Goal: Book appointment/travel/reservation

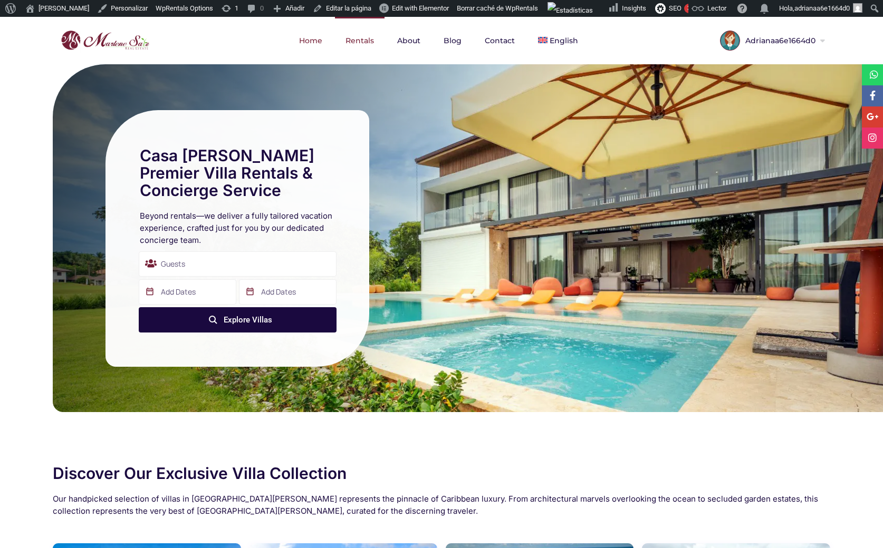
click at [371, 36] on link "Rentals" at bounding box center [360, 40] width 50 height 47
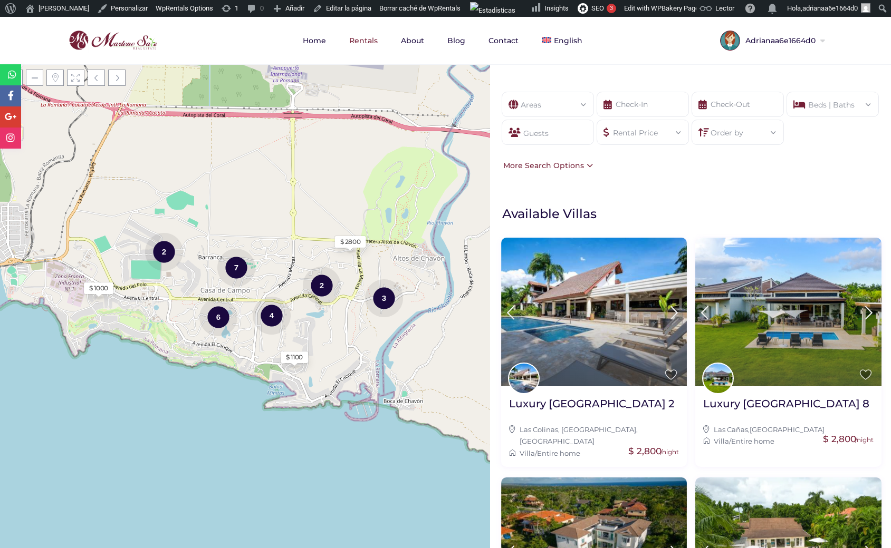
click at [533, 100] on div "Areas" at bounding box center [547, 101] width 75 height 18
click at [577, 103] on div "Areas" at bounding box center [547, 101] width 75 height 18
click at [577, 102] on div "Areas" at bounding box center [547, 101] width 75 height 18
click at [636, 104] on input "text" at bounding box center [642, 104] width 92 height 25
click at [680, 87] on div "Areas All Areas [GEOGRAPHIC_DATA] (26) - [GEOGRAPHIC_DATA] (1) - [GEOGRAPHIC_DA…" at bounding box center [690, 131] width 401 height 111
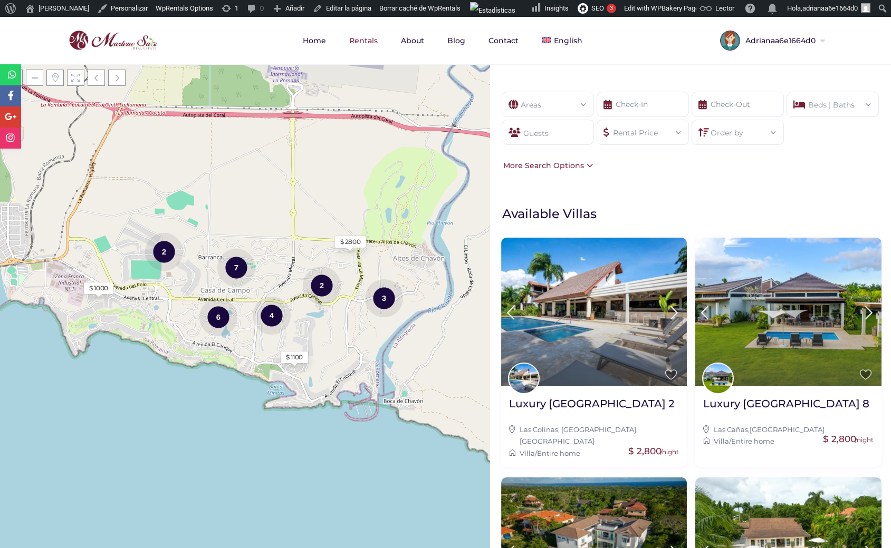
click at [801, 99] on div "Beds | Baths" at bounding box center [832, 101] width 75 height 18
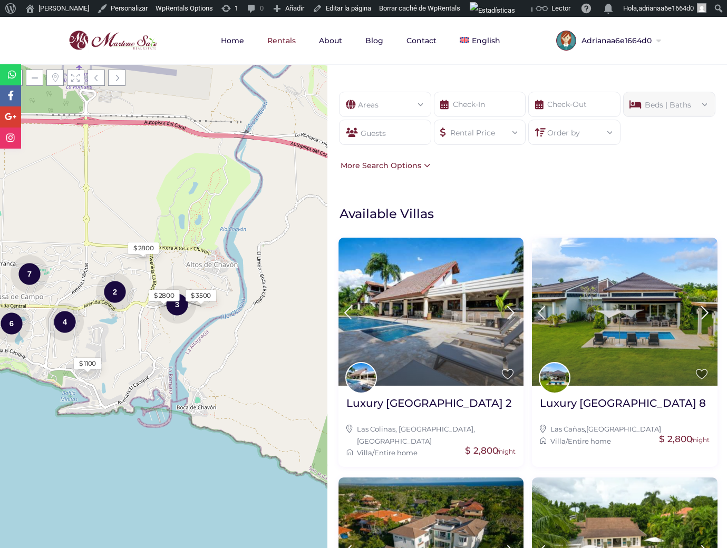
click at [660, 102] on div "Beds | Baths" at bounding box center [669, 101] width 75 height 18
click at [675, 153] on form "Areas All Areas [GEOGRAPHIC_DATA] (26) - [GEOGRAPHIC_DATA] (1) - [GEOGRAPHIC_DA…" at bounding box center [527, 125] width 379 height 67
click at [681, 105] on div "Beds | Baths" at bounding box center [669, 101] width 75 height 18
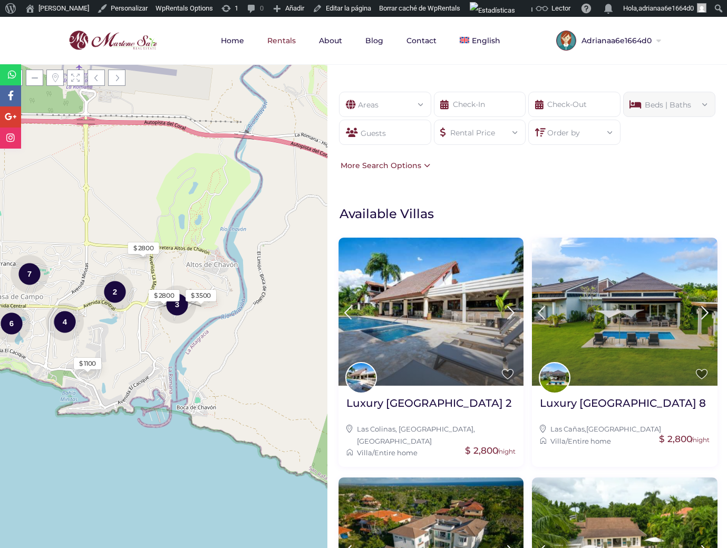
click at [465, 135] on div "Rental Price" at bounding box center [479, 129] width 75 height 18
click at [386, 108] on div "Areas" at bounding box center [384, 101] width 75 height 18
click at [653, 160] on div "Areas All Areas [GEOGRAPHIC_DATA] (26) - [GEOGRAPHIC_DATA] (1) - [GEOGRAPHIC_DA…" at bounding box center [527, 131] width 400 height 111
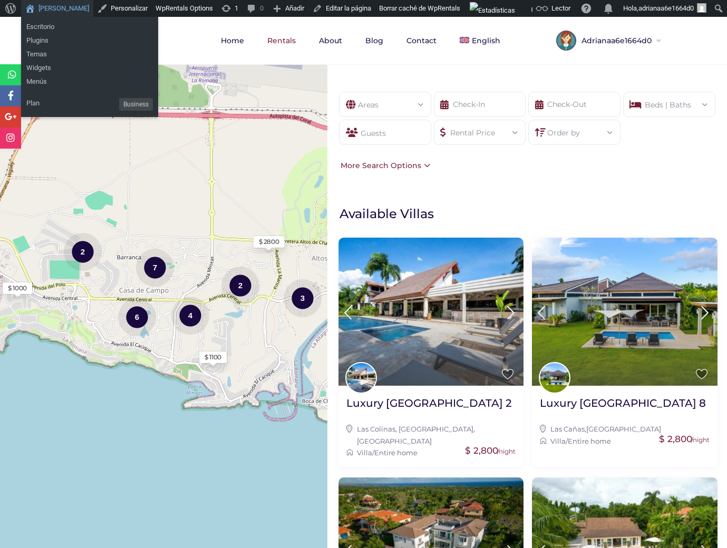
click at [55, 11] on link "[PERSON_NAME]" at bounding box center [57, 8] width 72 height 17
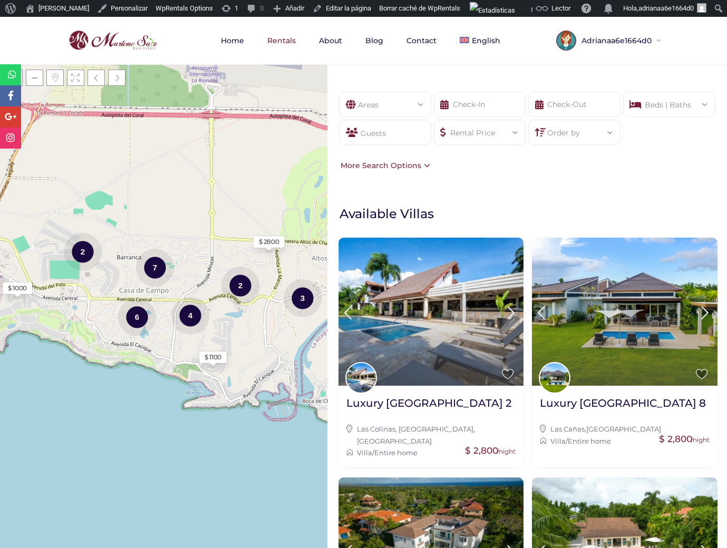
click at [659, 112] on div "Beds | Baths Beds 1 2 3 4 5 6+ Baths 1 2 3 4 5 6+ Reset Done" at bounding box center [669, 104] width 92 height 25
click at [660, 110] on div "Beds | Baths" at bounding box center [669, 101] width 75 height 18
click at [632, 109] on icon at bounding box center [636, 104] width 12 height 25
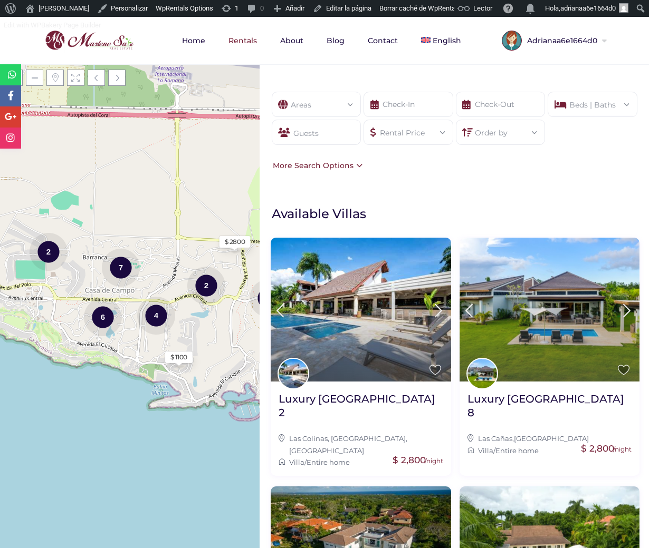
click at [413, 131] on div "Rental Price" at bounding box center [408, 129] width 73 height 18
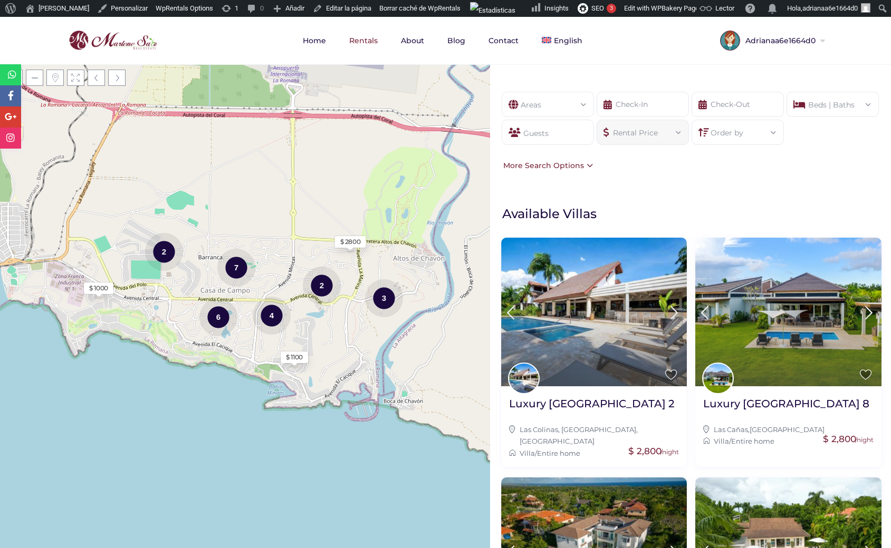
click at [529, 104] on div "Areas" at bounding box center [547, 101] width 75 height 18
click at [615, 100] on input "text" at bounding box center [642, 104] width 92 height 25
click at [727, 100] on input "text" at bounding box center [737, 104] width 92 height 25
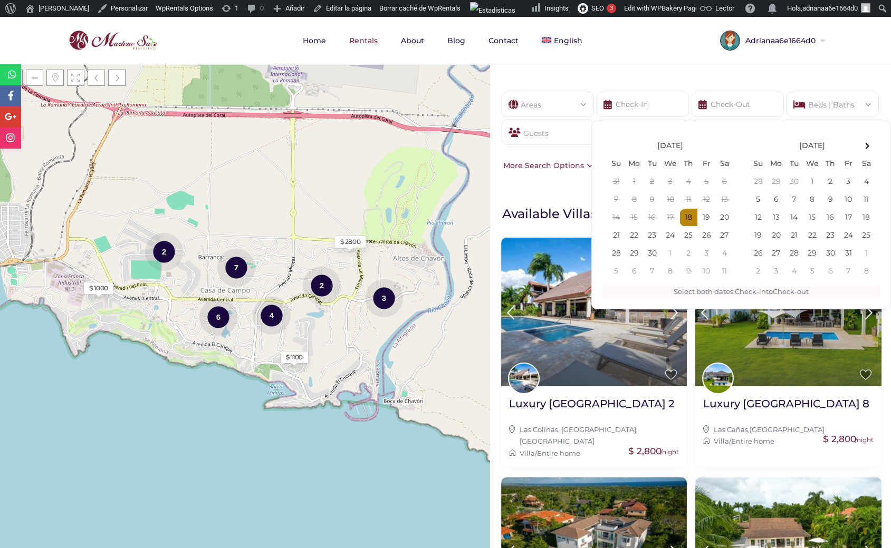
click at [727, 104] on div "Beds | Baths" at bounding box center [832, 101] width 75 height 18
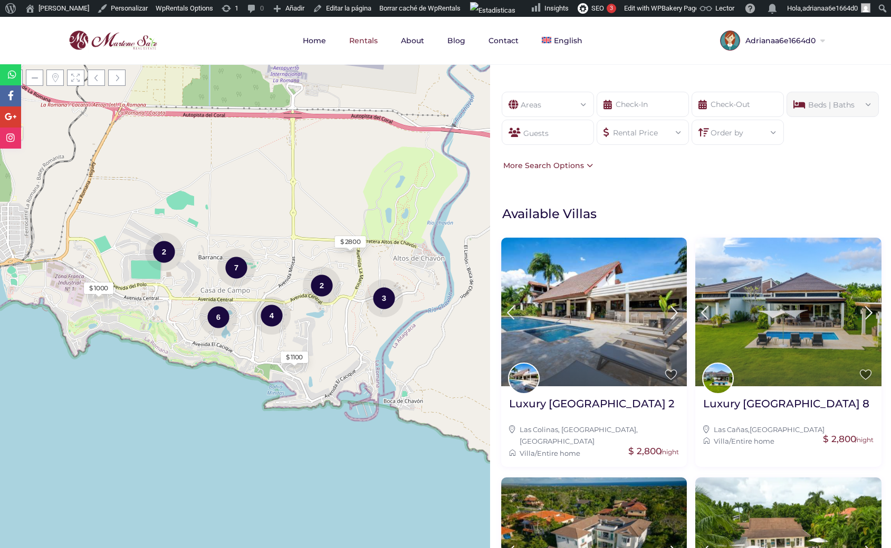
click at [727, 132] on div "Order by" at bounding box center [737, 129] width 75 height 18
click at [641, 139] on div "Rental Price" at bounding box center [642, 129] width 75 height 18
click at [561, 141] on div "Guests" at bounding box center [547, 132] width 92 height 25
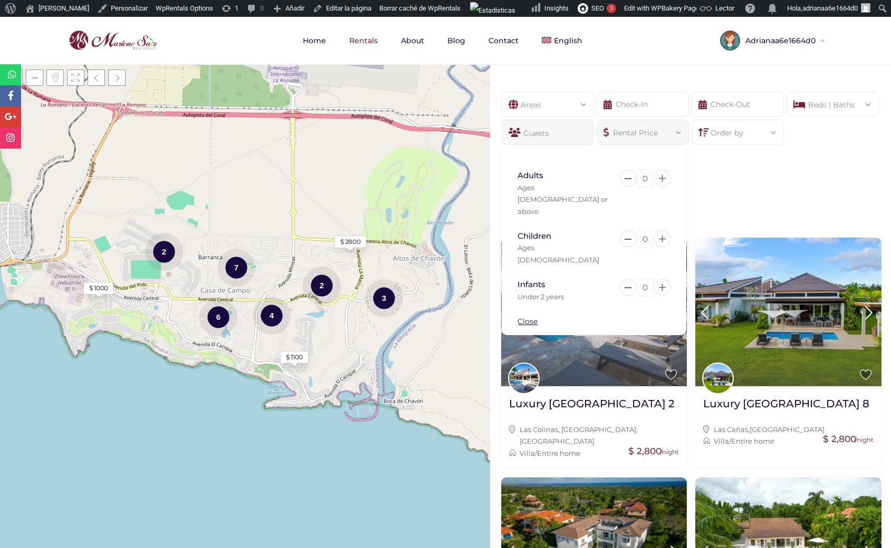
click at [545, 103] on div "Areas" at bounding box center [547, 101] width 75 height 18
click at [553, 136] on div "Guests" at bounding box center [547, 132] width 92 height 25
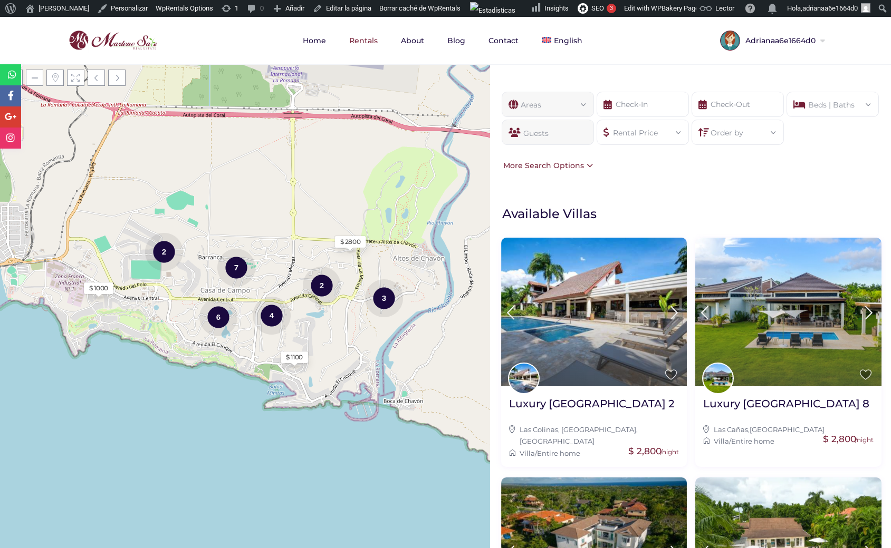
click at [555, 137] on div "Guests" at bounding box center [547, 132] width 92 height 25
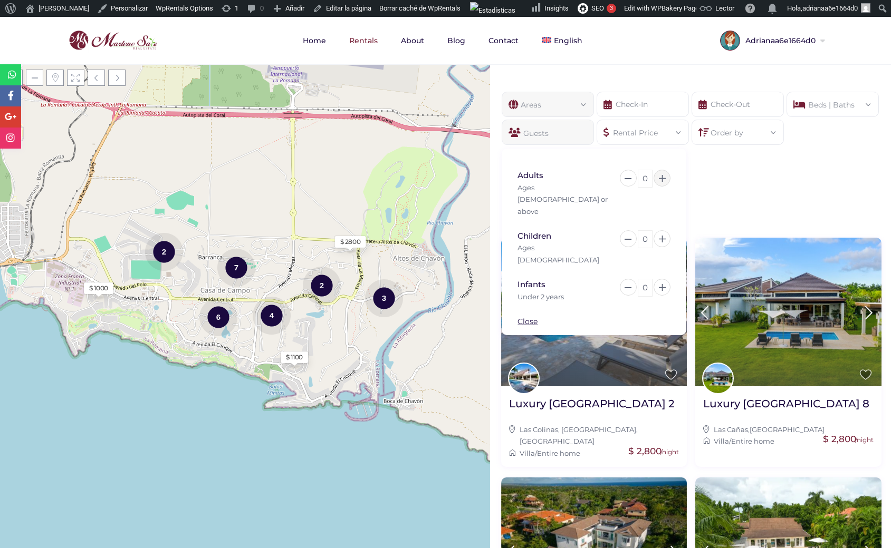
click at [656, 177] on button at bounding box center [661, 178] width 17 height 17
click at [666, 279] on button at bounding box center [661, 287] width 17 height 17
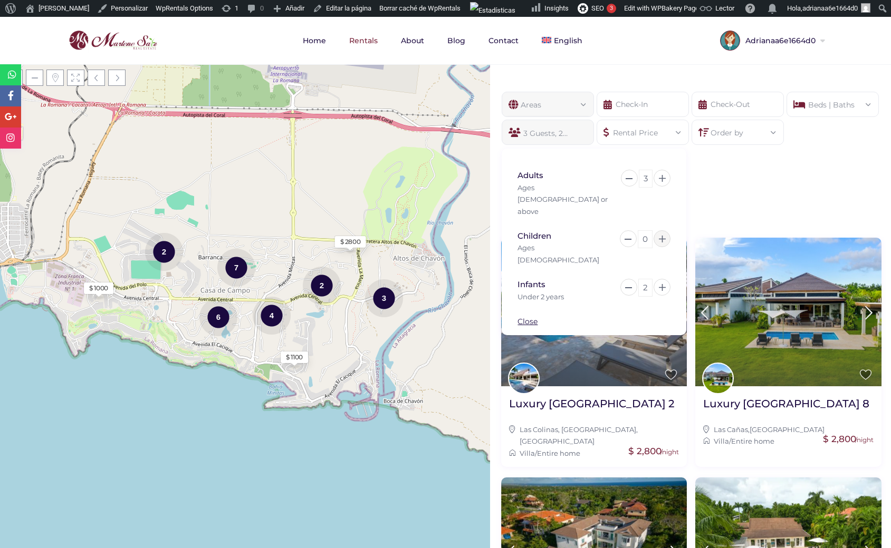
click at [664, 236] on icon at bounding box center [662, 239] width 7 height 7
click at [658, 180] on button at bounding box center [661, 178] width 17 height 17
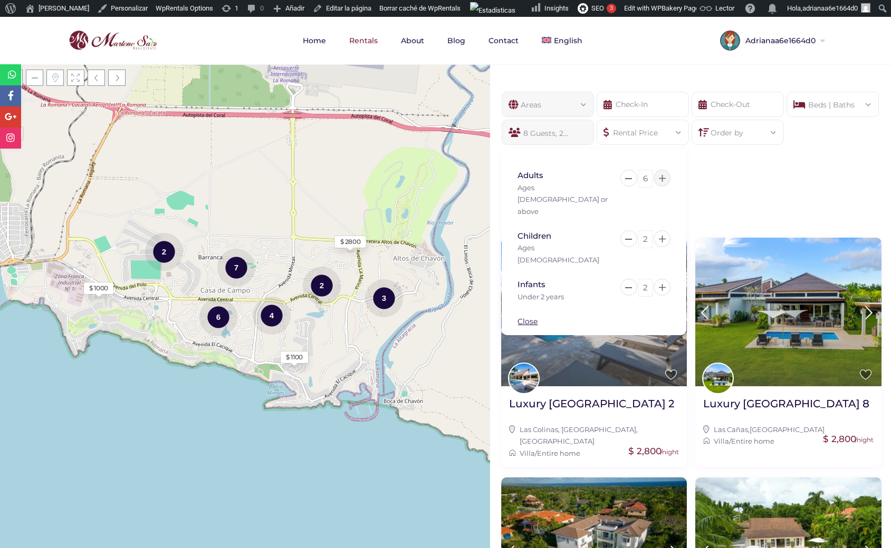
click at [658, 180] on button at bounding box center [661, 178] width 17 height 17
click at [662, 236] on icon at bounding box center [662, 239] width 7 height 7
click at [665, 284] on icon at bounding box center [662, 287] width 7 height 7
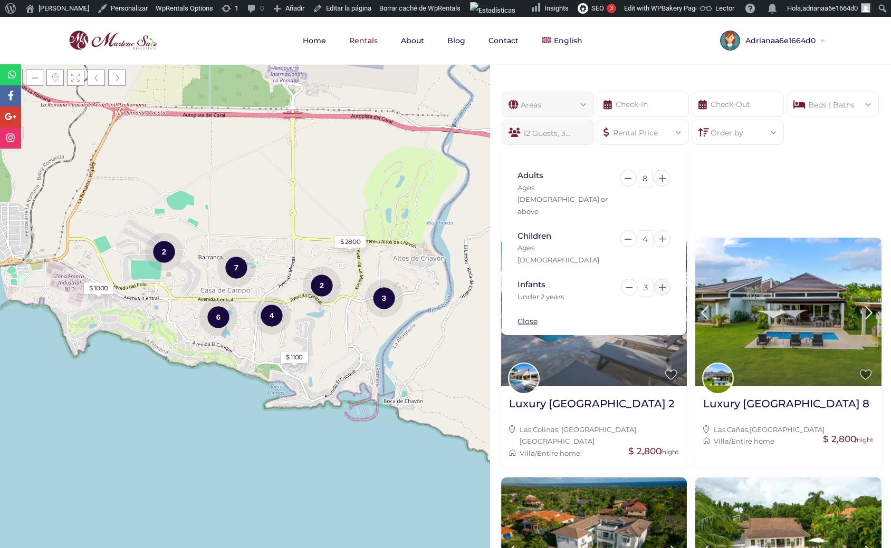
click at [665, 284] on icon at bounding box center [662, 287] width 7 height 7
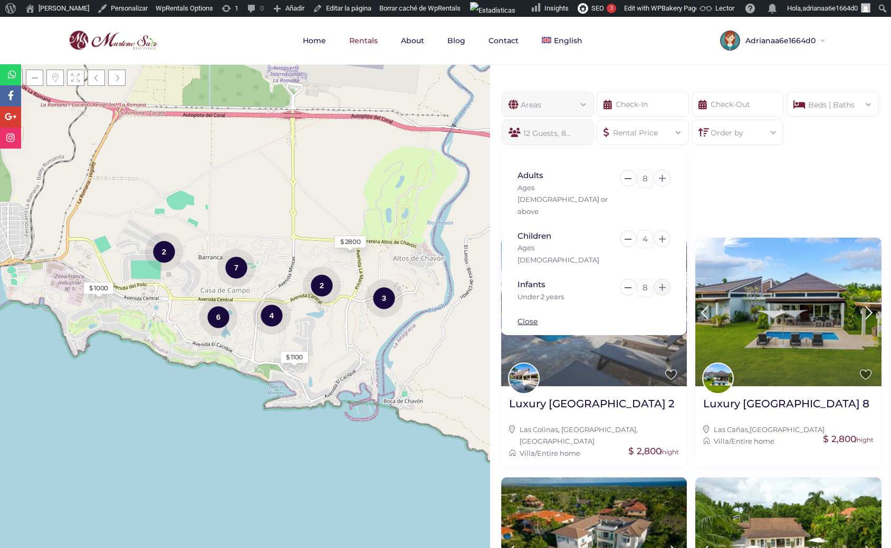
click at [665, 284] on icon at bounding box center [662, 287] width 7 height 7
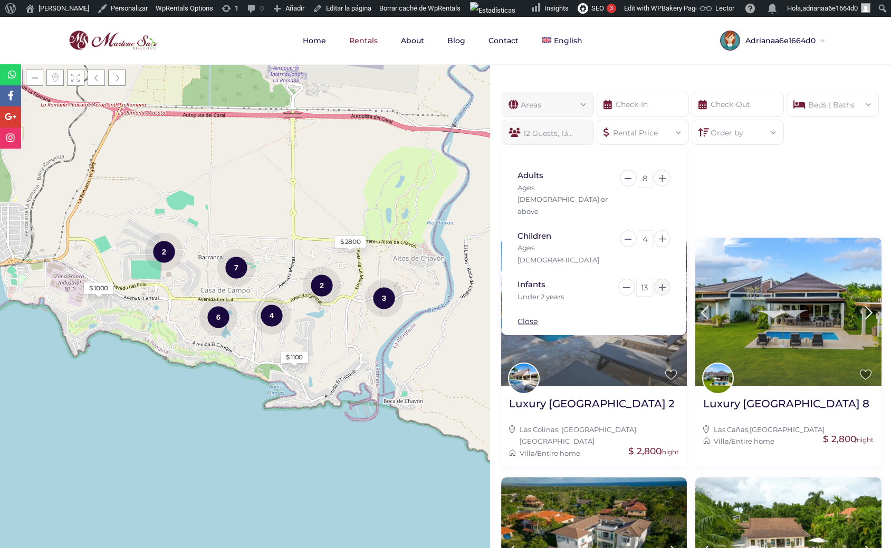
click at [665, 284] on icon at bounding box center [662, 287] width 7 height 7
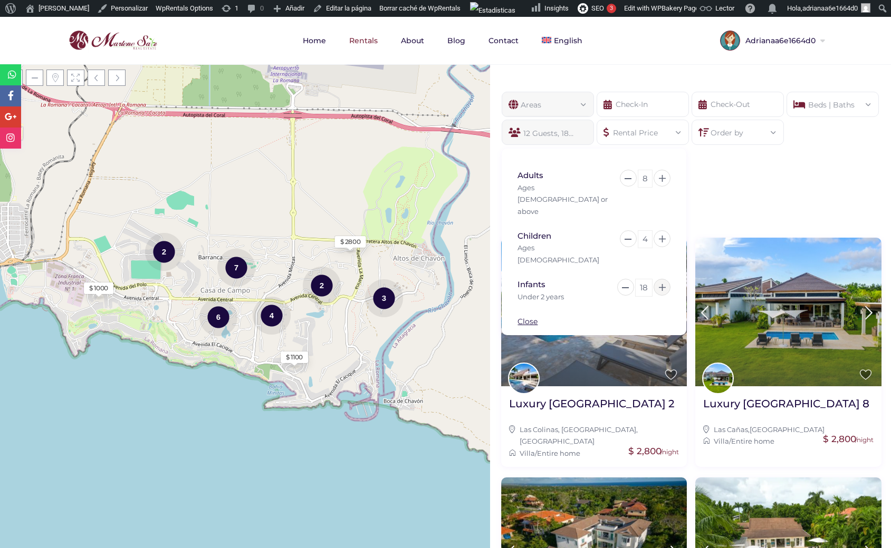
click at [665, 284] on icon at bounding box center [662, 287] width 7 height 7
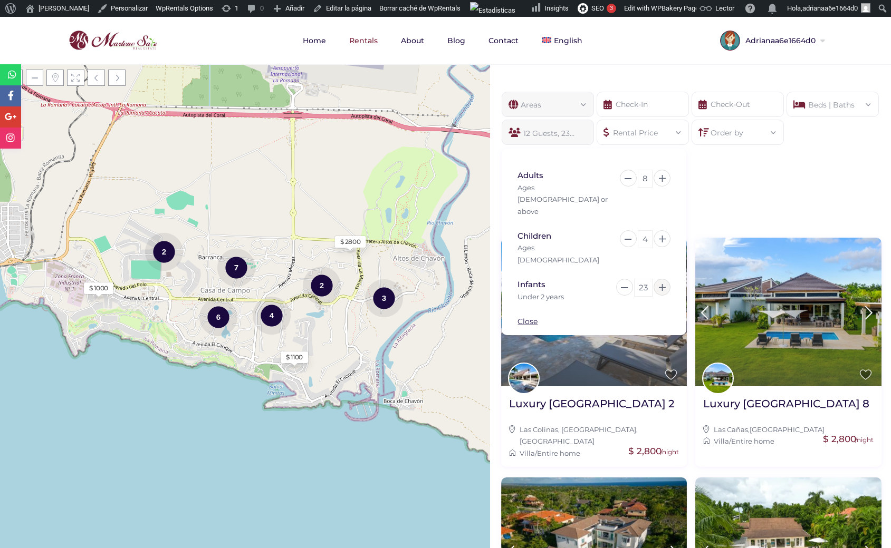
click at [665, 284] on icon at bounding box center [662, 287] width 7 height 7
click at [660, 179] on icon at bounding box center [662, 178] width 7 height 7
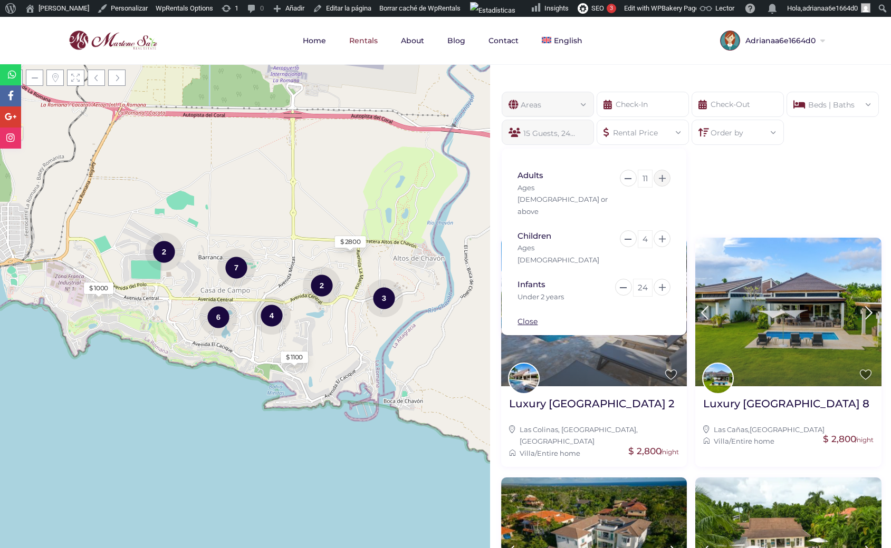
click at [660, 179] on icon at bounding box center [662, 178] width 7 height 7
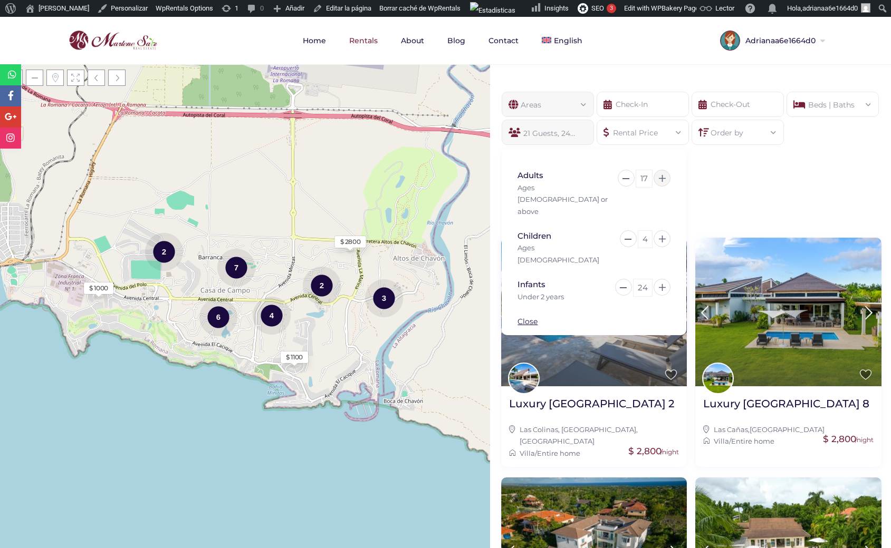
click at [660, 179] on icon at bounding box center [662, 178] width 7 height 7
click at [691, 164] on div "Areas All Areas Casa De Campo (26) - Barranca (1) - Barranca Oeste (1) - Barran…" at bounding box center [690, 131] width 401 height 111
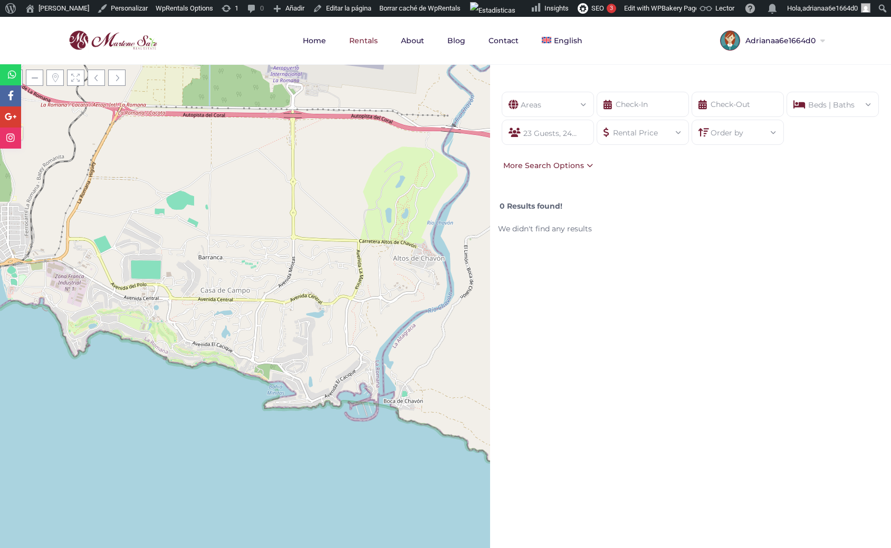
click at [565, 109] on div "Areas" at bounding box center [547, 101] width 75 height 18
click at [542, 139] on div "23 Guests, 24 Infants" at bounding box center [547, 132] width 92 height 25
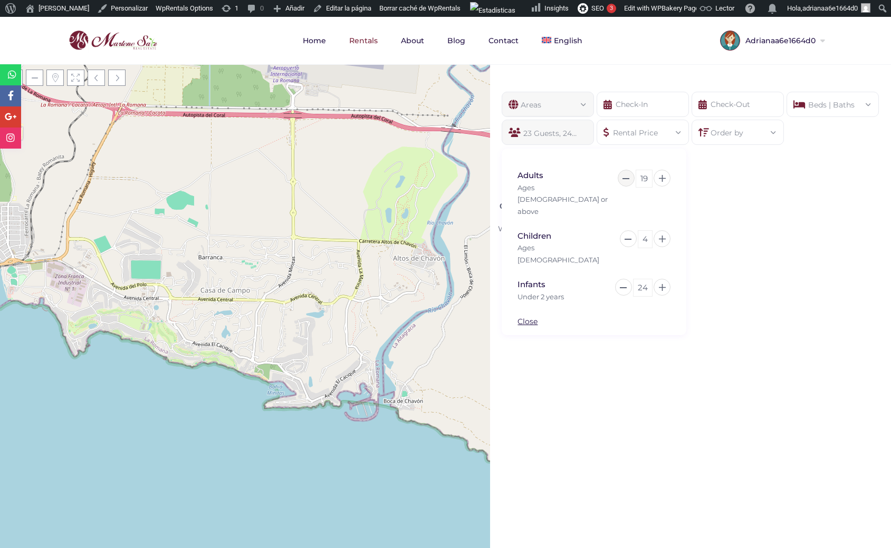
click at [624, 181] on button at bounding box center [625, 178] width 17 height 17
click at [716, 168] on div "Areas All Areas Casa De Campo (26) - Barranca (1) - Barranca Oeste (1) - Barran…" at bounding box center [690, 131] width 401 height 111
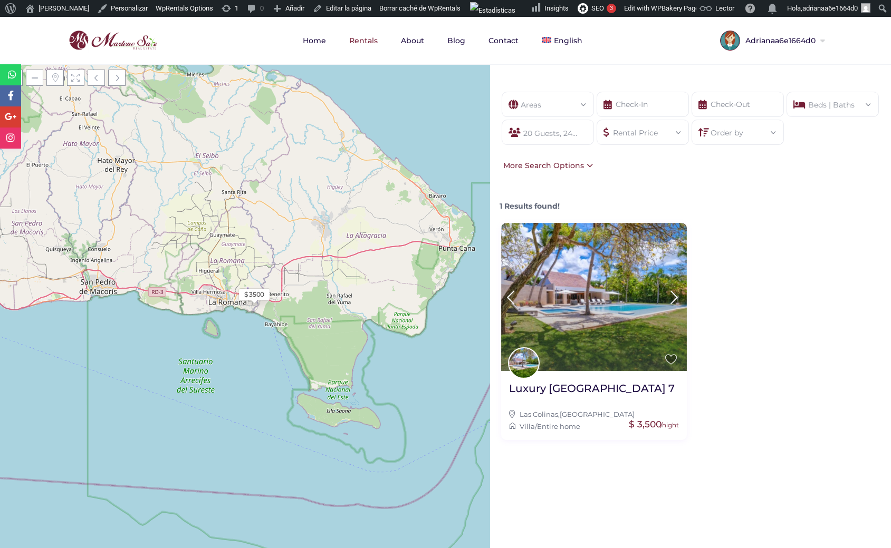
click at [561, 101] on div "Areas" at bounding box center [547, 101] width 75 height 18
click at [570, 107] on div "Areas" at bounding box center [547, 101] width 75 height 18
click at [573, 107] on div "Areas" at bounding box center [547, 101] width 75 height 18
click at [586, 103] on div "Areas All Areas Casa De Campo (26) - Barranca (1) - Barranca Oeste (1) - Barran…" at bounding box center [547, 104] width 92 height 25
click at [585, 104] on span at bounding box center [585, 104] width 0 height 0
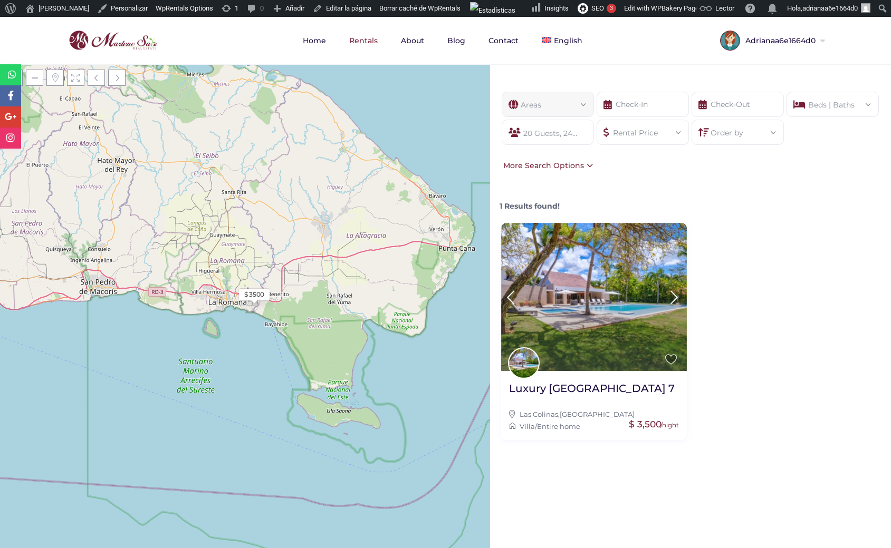
click at [585, 104] on span at bounding box center [585, 104] width 0 height 0
click at [533, 108] on div "Areas" at bounding box center [547, 101] width 75 height 18
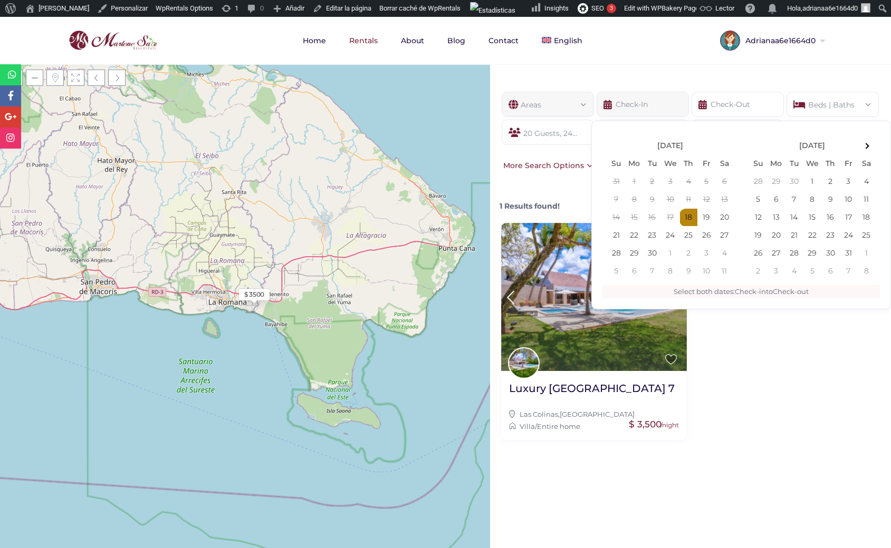
click at [614, 105] on input "text" at bounding box center [642, 104] width 92 height 25
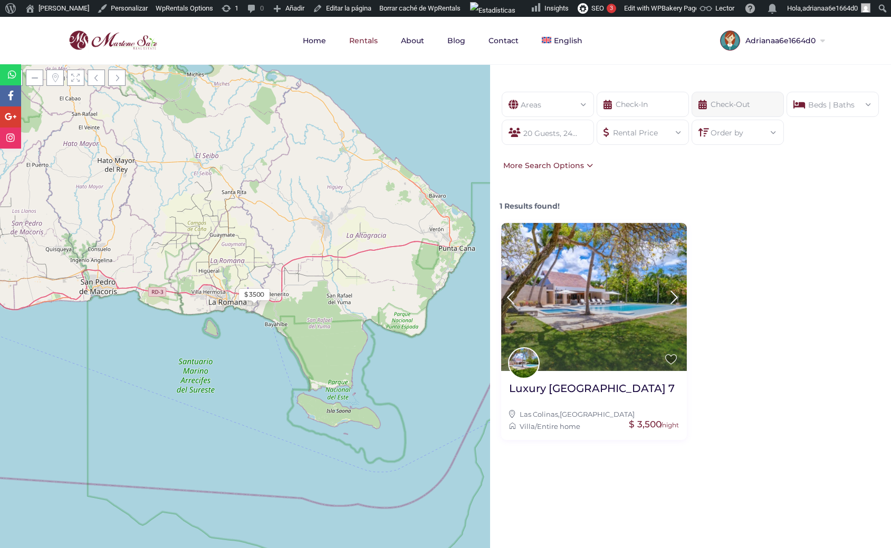
click at [722, 107] on input "text" at bounding box center [737, 104] width 92 height 25
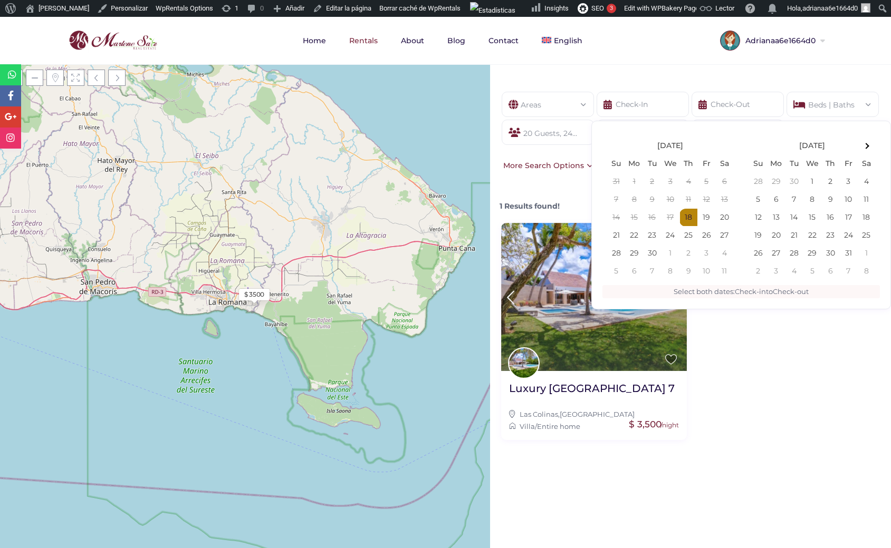
click at [585, 99] on div "Areas All Areas Casa De Campo (26) - Barranca (1) - Barranca Oeste (1) - Barran…" at bounding box center [547, 104] width 92 height 25
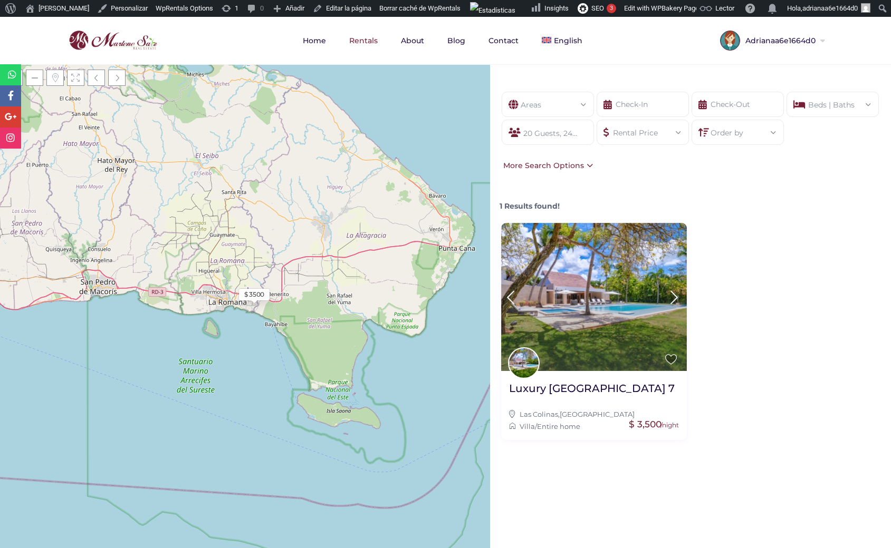
click at [564, 101] on div "Areas" at bounding box center [547, 101] width 75 height 18
